Goal: Complete application form

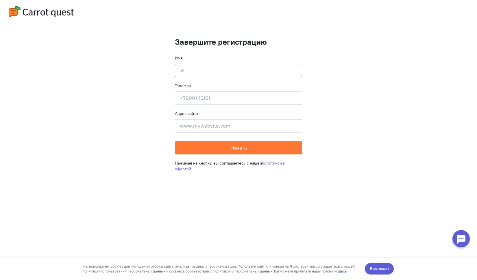
type input "."
type input "[PERSON_NAME]"
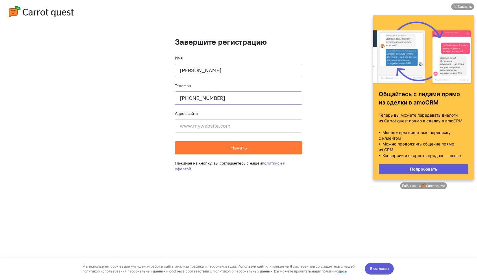
type input "[PHONE_NUMBER]"
click at [205, 121] on input at bounding box center [238, 125] width 127 height 13
click at [140, 114] on cq-completion-registration "Завершите регистрацию Имя [PERSON_NAME] Телефон [PHONE_NUMBER] Адрес сайта Введ…" at bounding box center [238, 140] width 477 height 280
click at [462, 6] on div "Закрыть" at bounding box center [465, 6] width 14 height 6
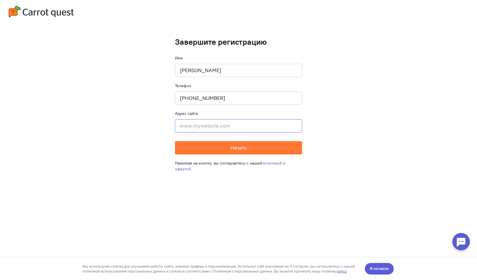
click at [222, 128] on input at bounding box center [238, 125] width 127 height 13
paste input "[URL][DOMAIN_NAME]"
drag, startPoint x: 267, startPoint y: 126, endPoint x: 241, endPoint y: 128, distance: 25.8
click at [241, 128] on input "[URL][DOMAIN_NAME]" at bounding box center [238, 125] width 127 height 13
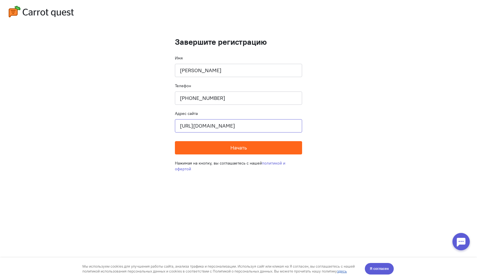
type input "[URL][DOMAIN_NAME]"
click at [242, 145] on span "Начать" at bounding box center [238, 148] width 16 height 7
